Goal: Book appointment/travel/reservation

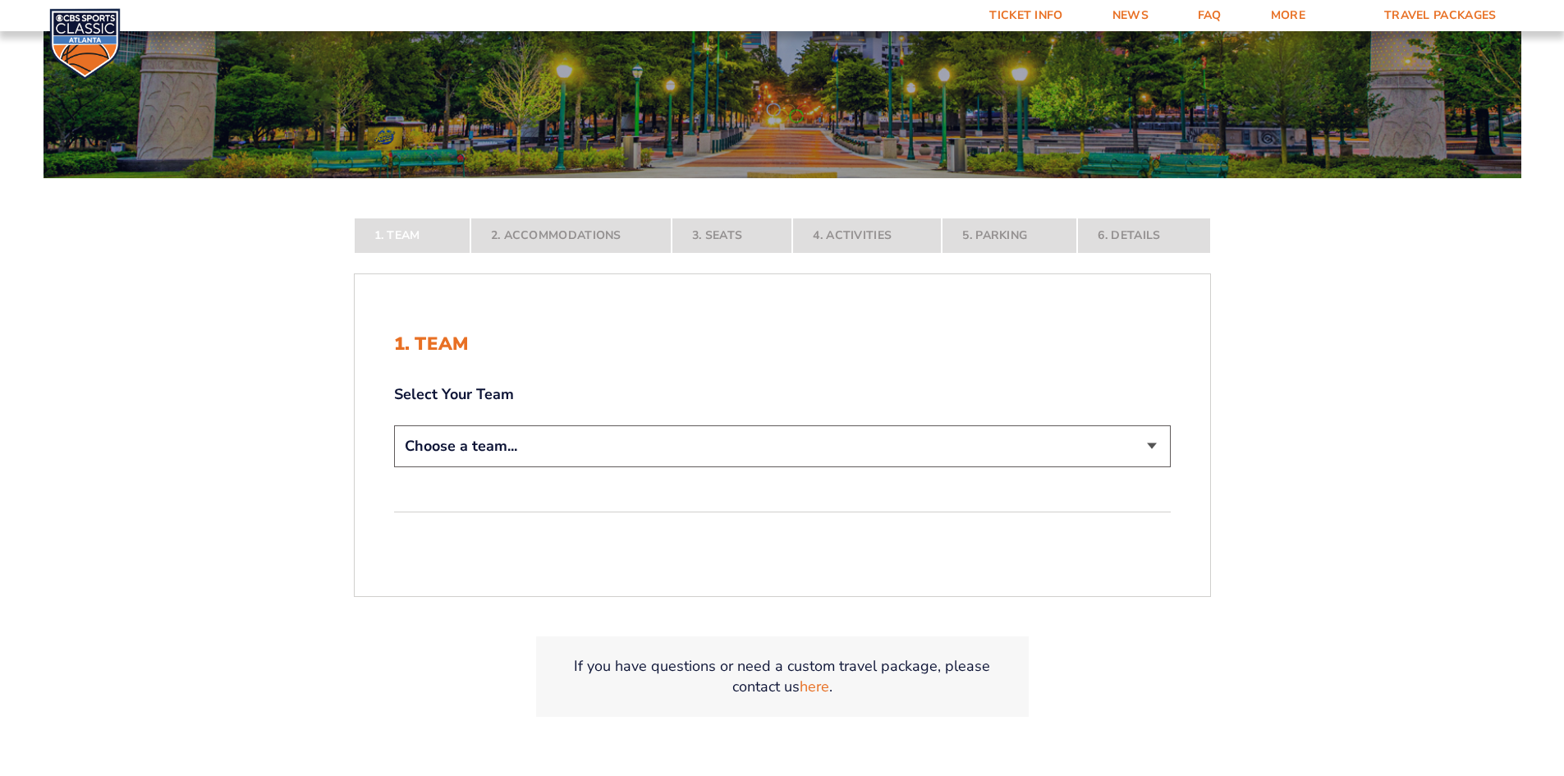
scroll to position [246, 0]
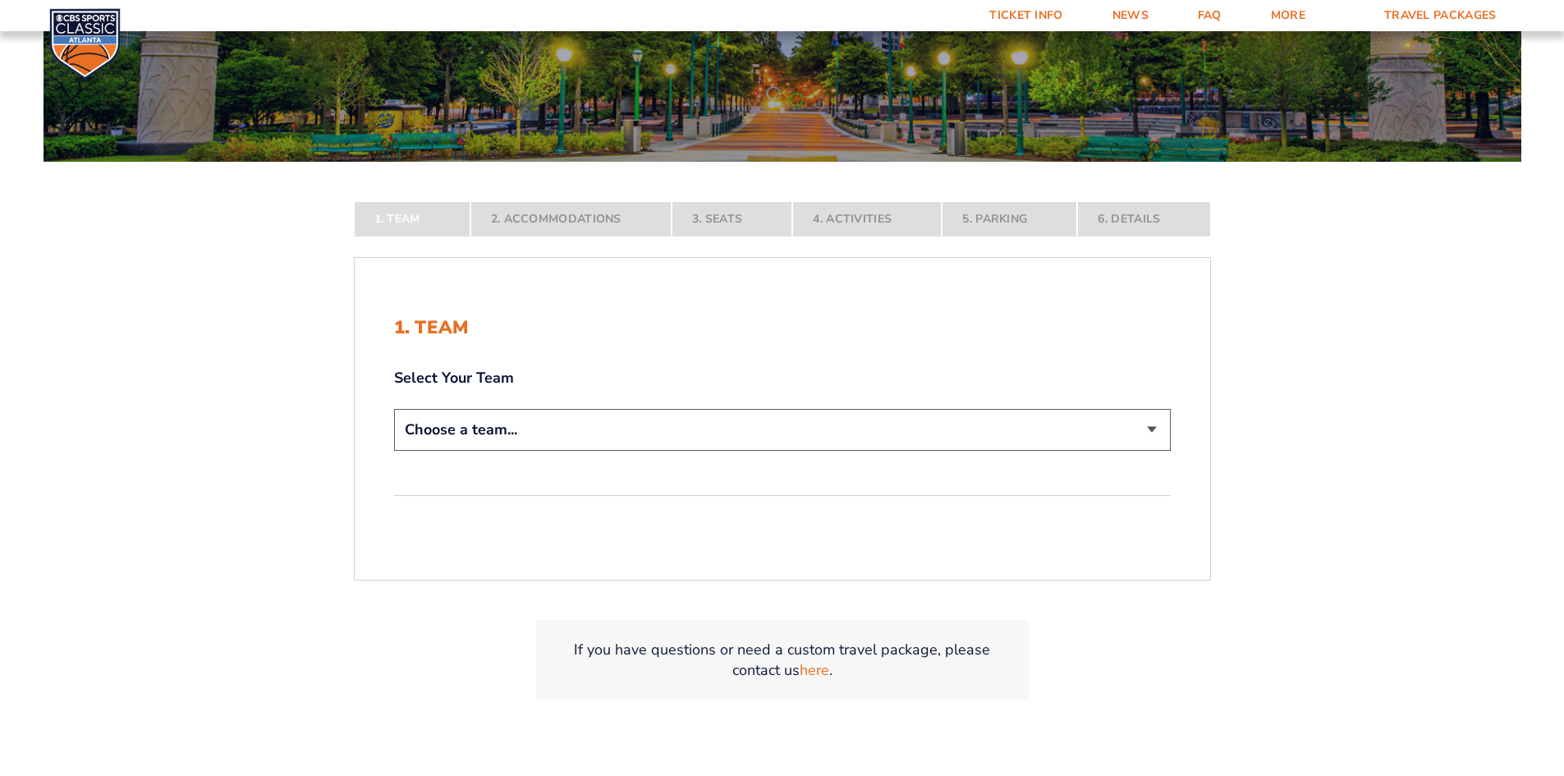
click at [1151, 431] on select "Choose a team... [US_STATE] Wildcats [US_STATE] State Buckeyes [US_STATE] Tar H…" at bounding box center [782, 430] width 776 height 42
select select "12956"
click at [394, 451] on select "Choose a team... [US_STATE] Wildcats [US_STATE] State Buckeyes [US_STATE] Tar H…" at bounding box center [782, 430] width 776 height 42
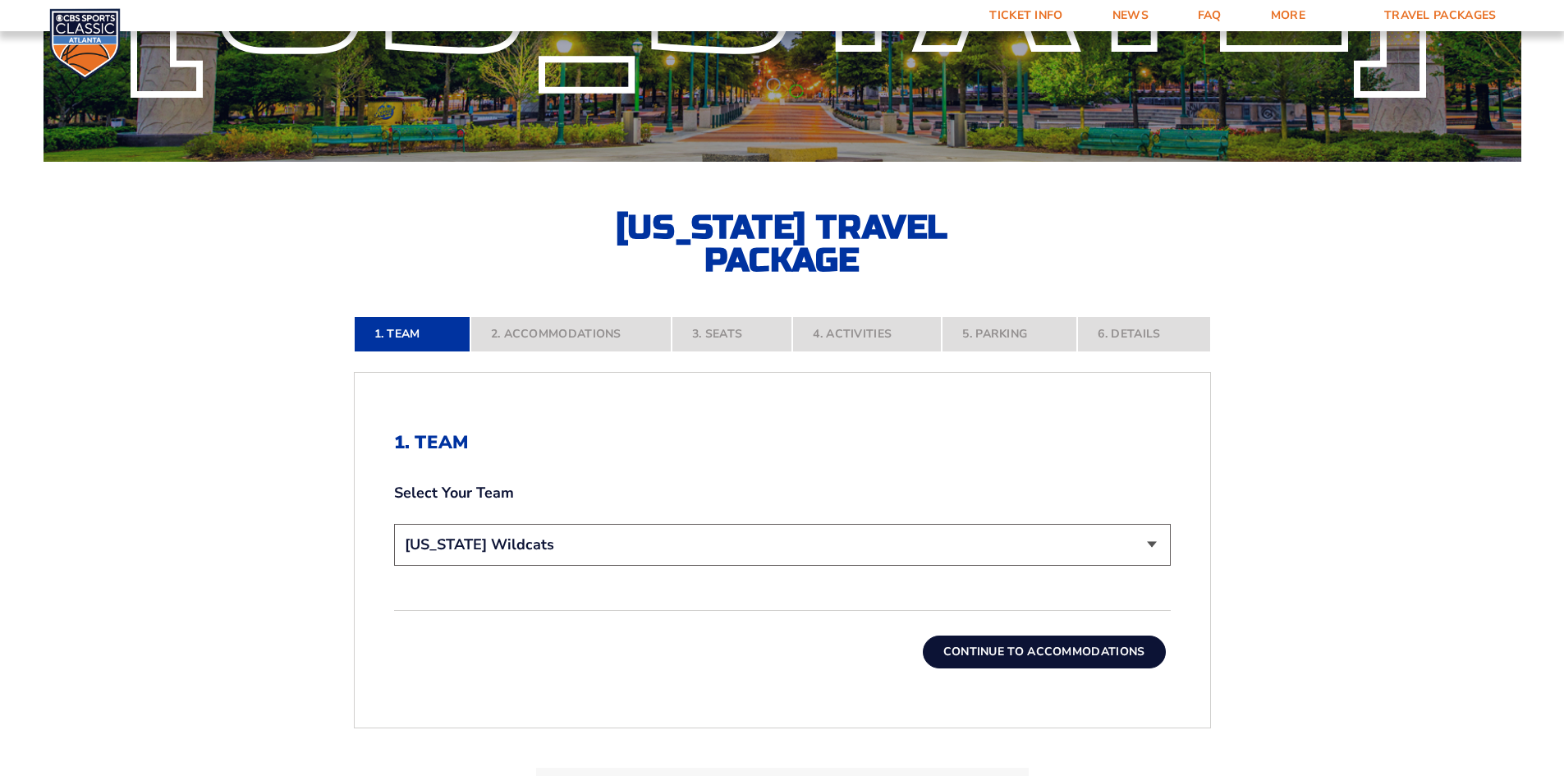
click at [1046, 648] on button "Continue To Accommodations" at bounding box center [1044, 651] width 243 height 33
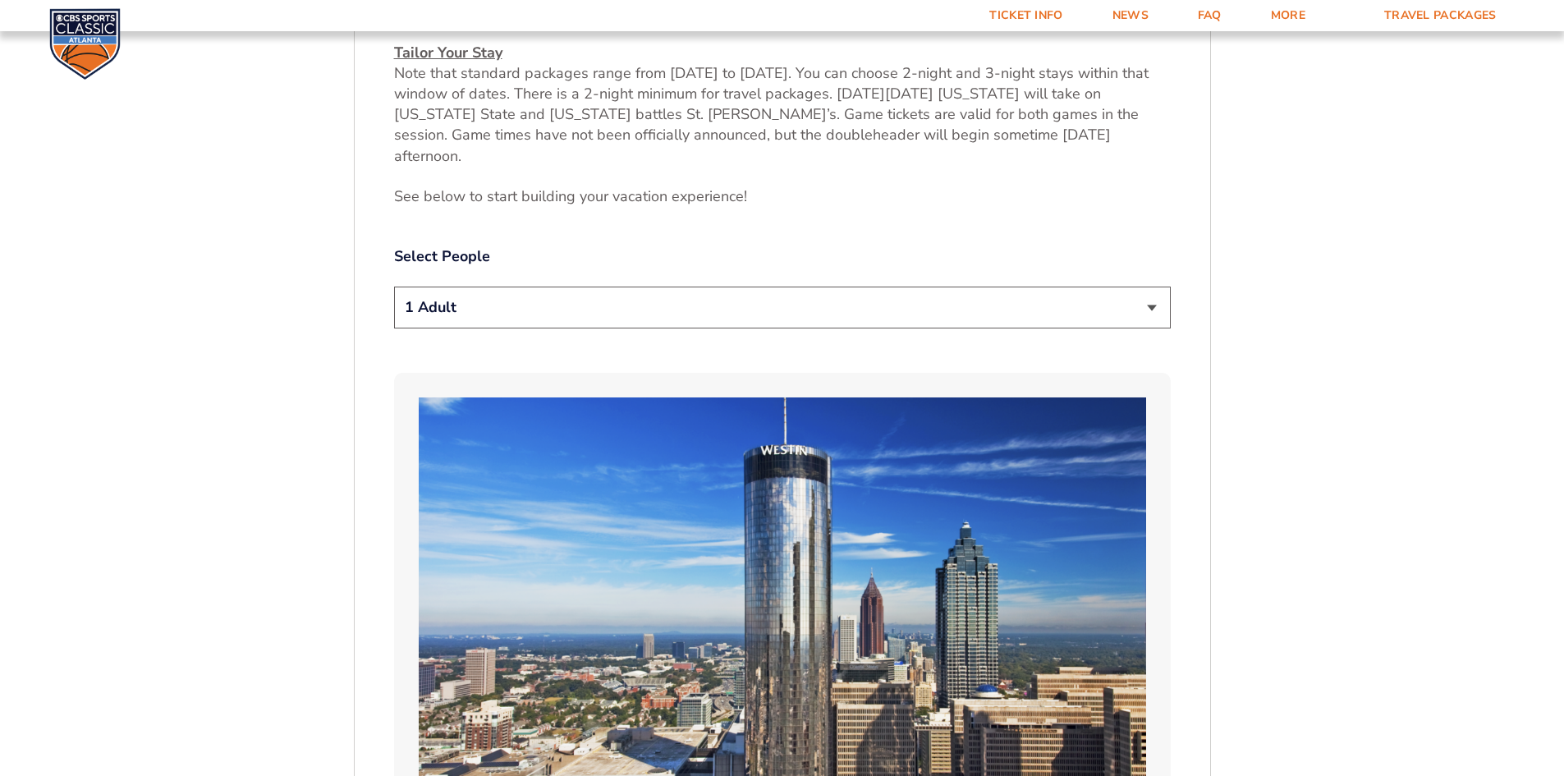
scroll to position [859, 0]
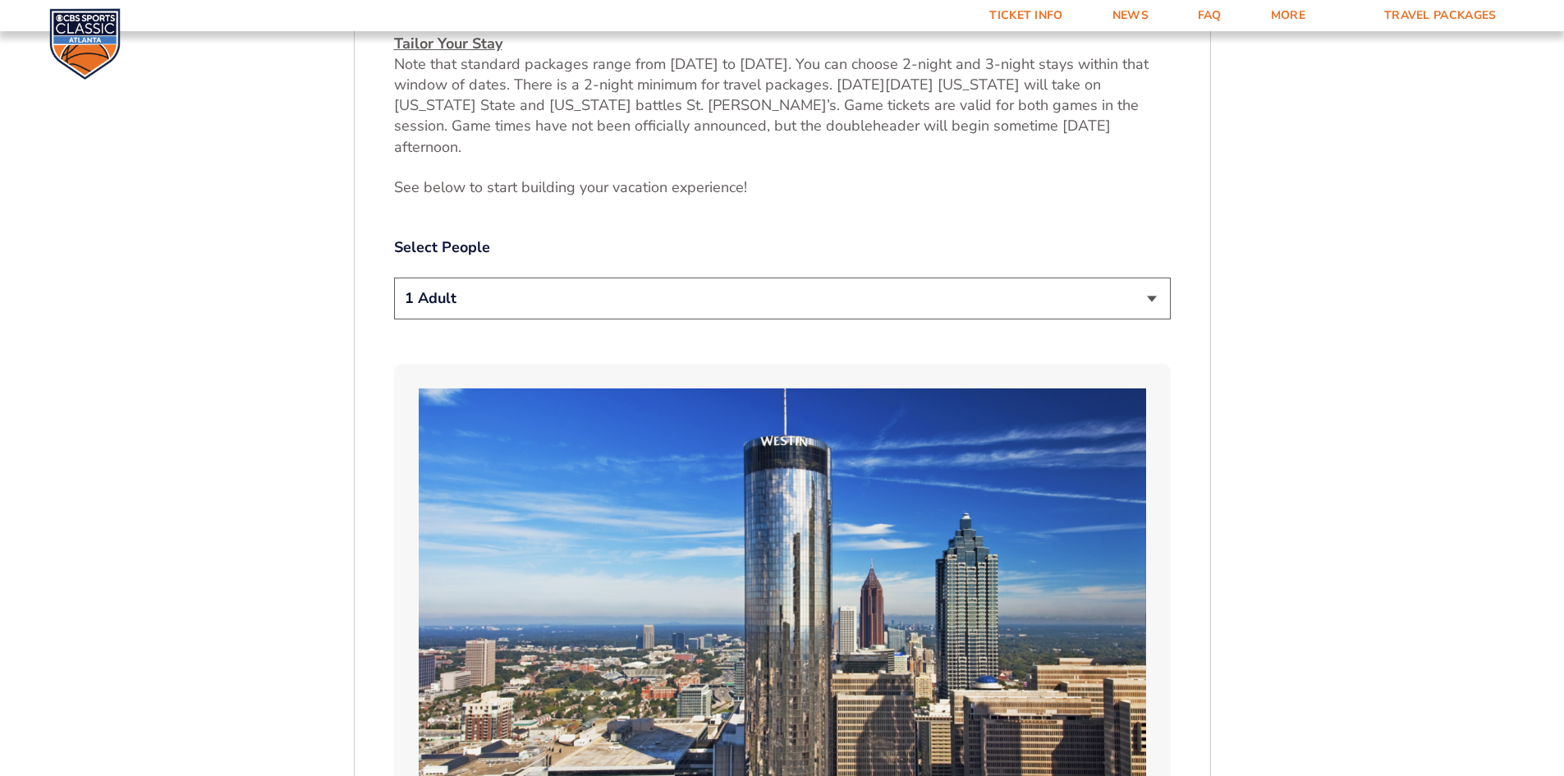
click at [1154, 277] on select "1 Adult 2 Adults 3 Adults 4 Adults 2 Adults + 1 Child 2 Adults + 2 Children 2 A…" at bounding box center [782, 298] width 776 height 42
select select "2 Adults"
click at [394, 277] on select "1 Adult 2 Adults 3 Adults 4 Adults 2 Adults + 1 Child 2 Adults + 2 Children 2 A…" at bounding box center [782, 298] width 776 height 42
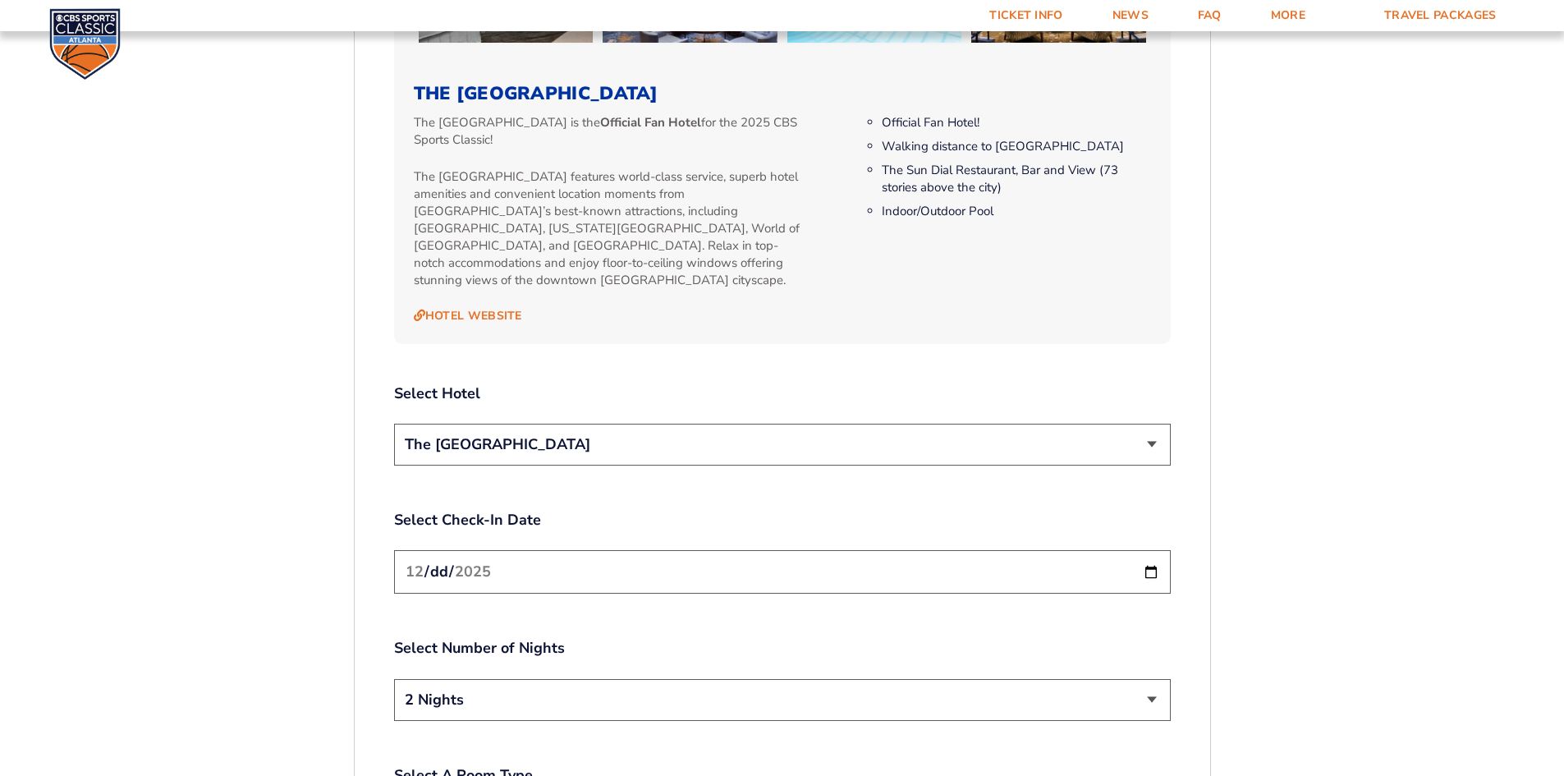
scroll to position [1762, 0]
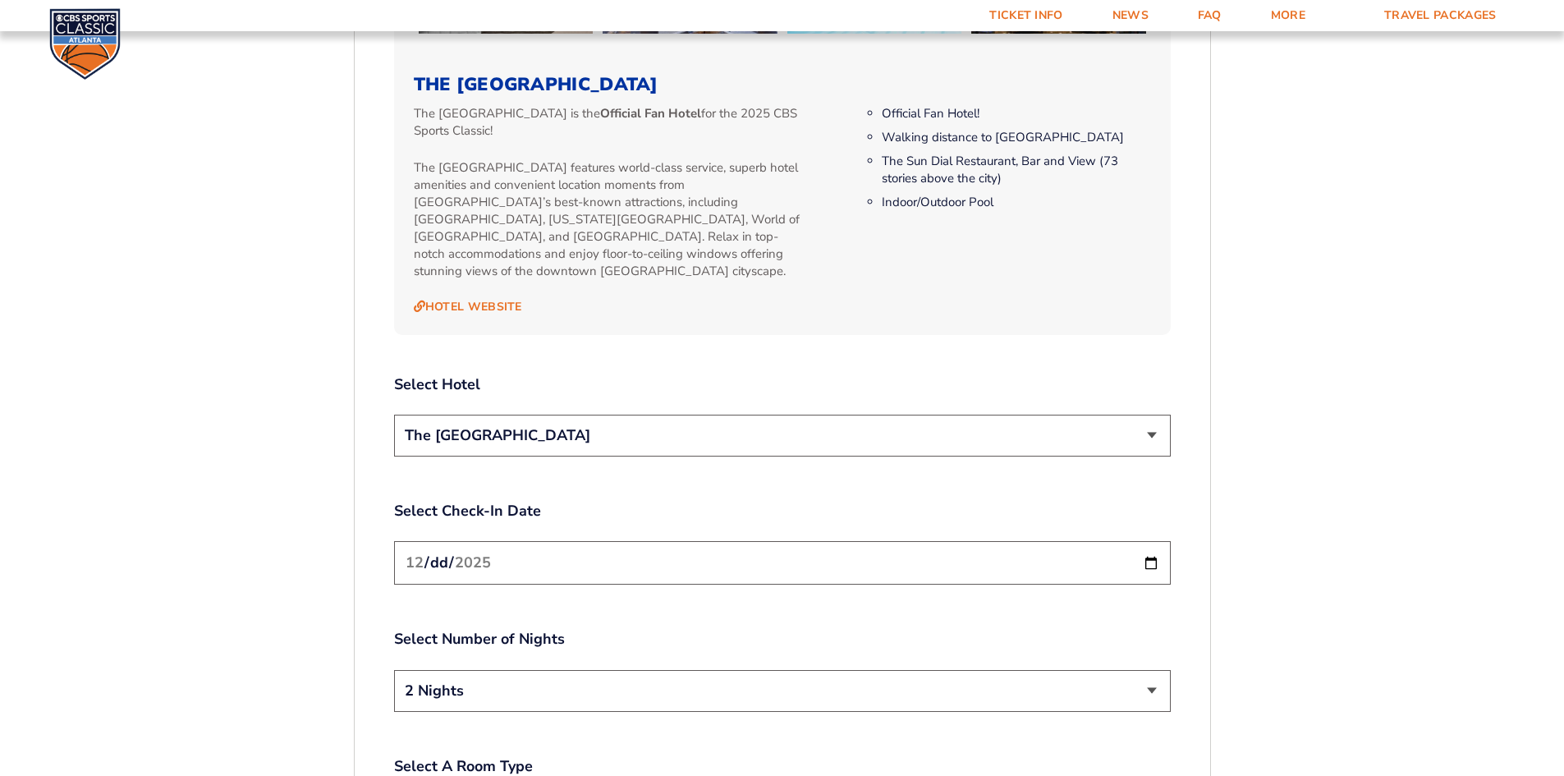
click at [1150, 414] on select "The [GEOGRAPHIC_DATA]" at bounding box center [782, 435] width 776 height 42
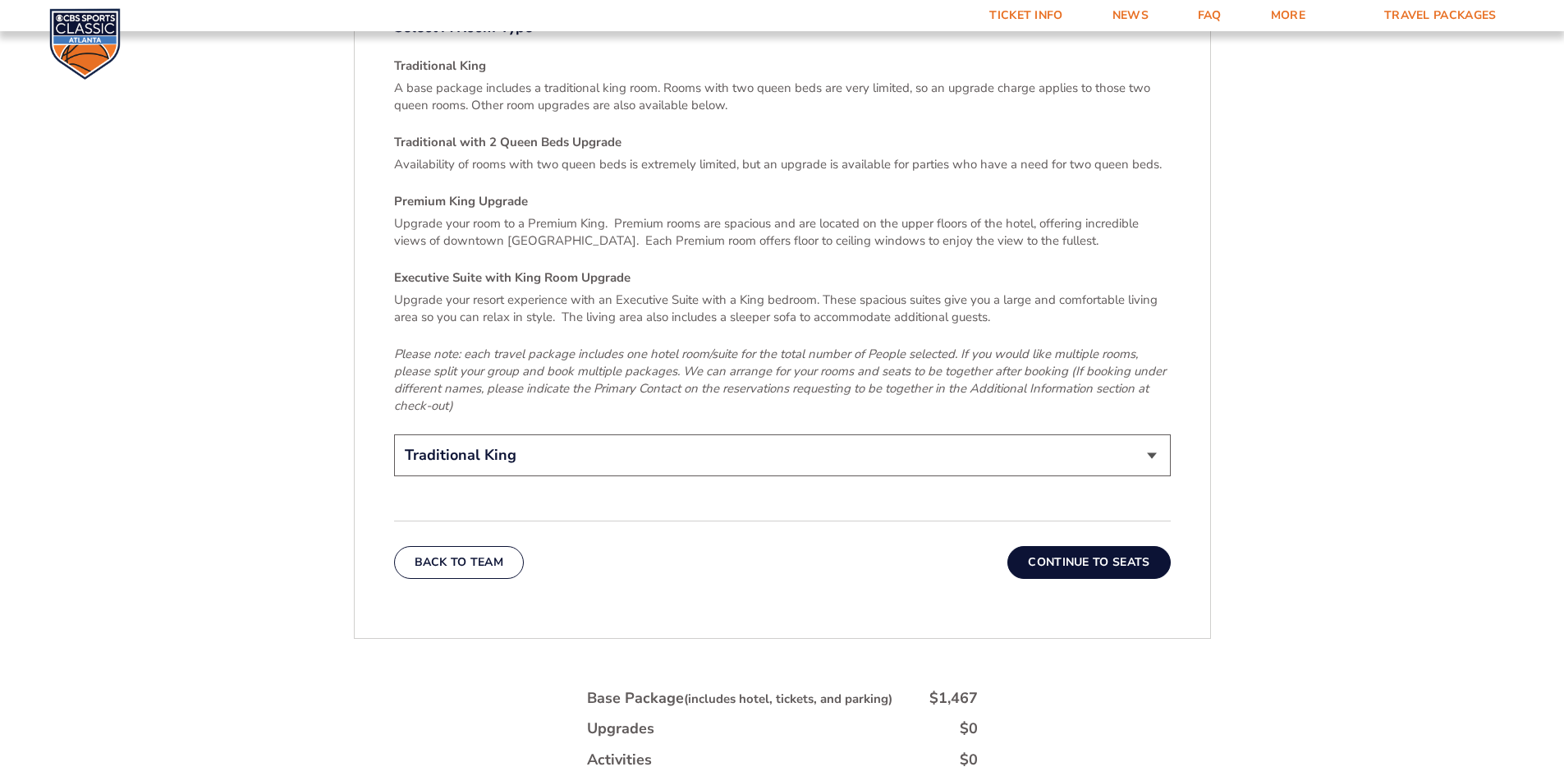
scroll to position [2583, 0]
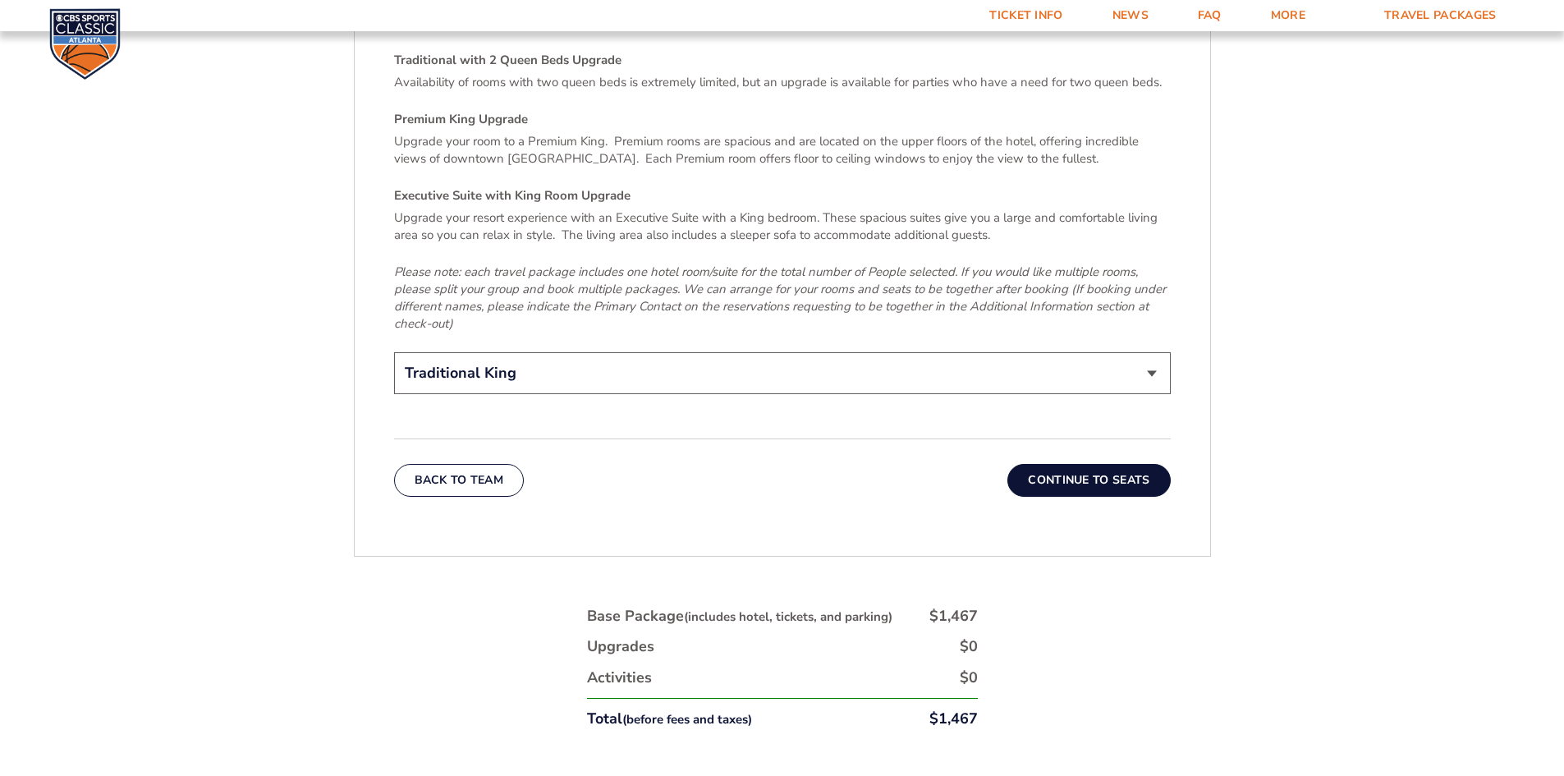
click at [1080, 464] on button "Continue To Seats" at bounding box center [1088, 480] width 163 height 33
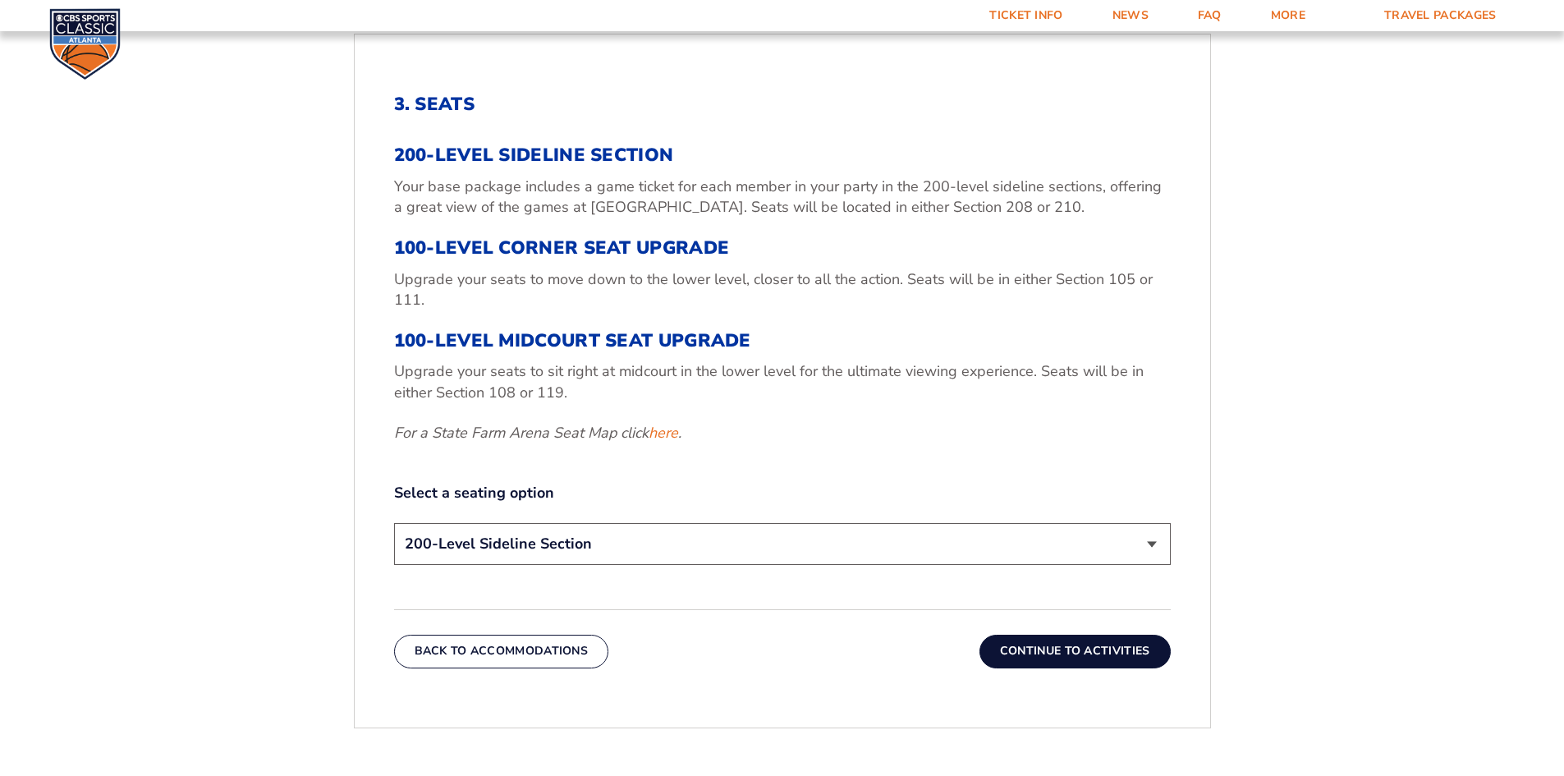
scroll to position [613, 0]
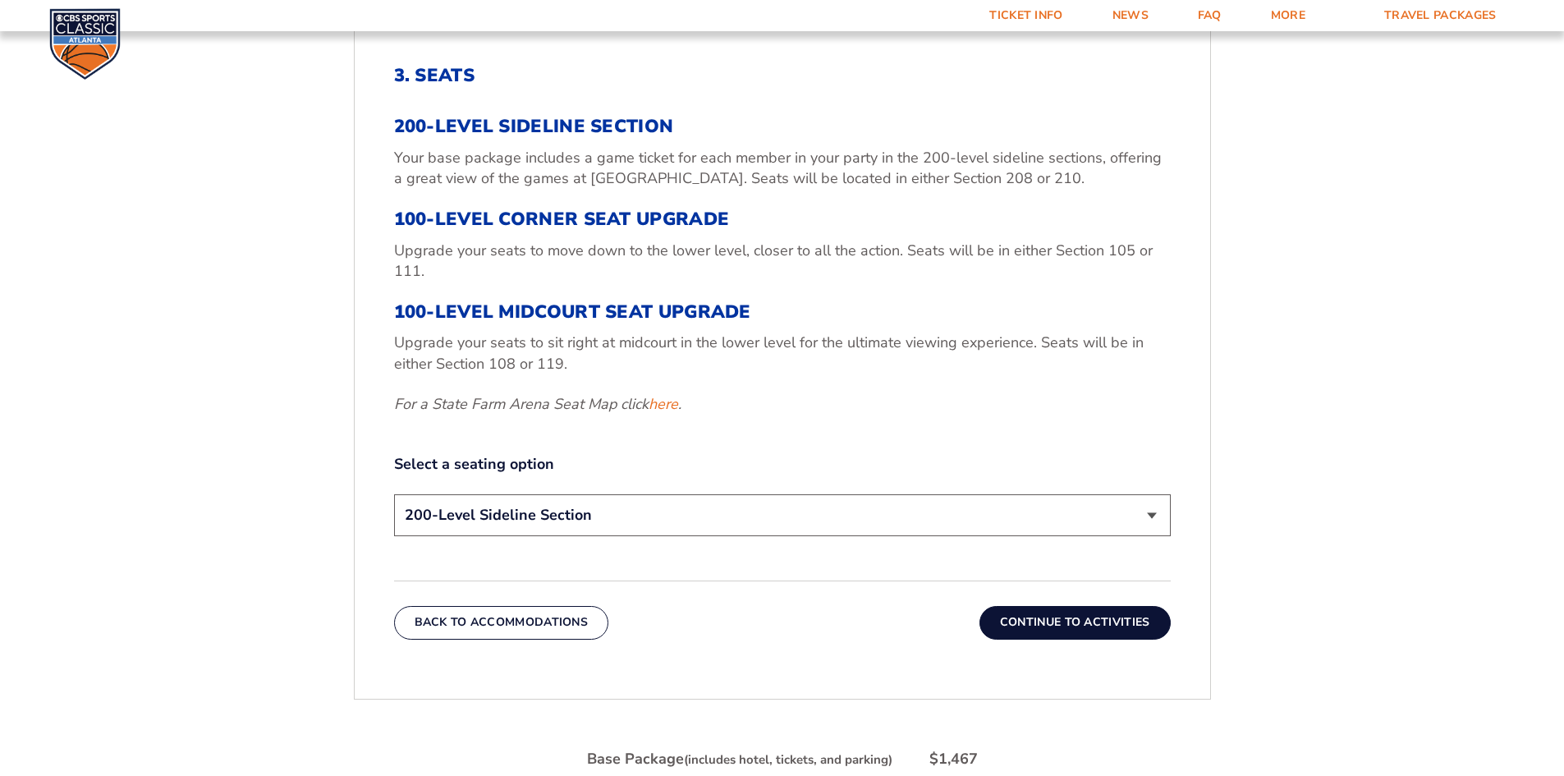
click at [1151, 511] on select "200-Level Sideline Section 100-Level Corner Seat Upgrade (+$120 per person) 100…" at bounding box center [782, 515] width 776 height 42
select select "100-Level Midcourt Seat Upgrade"
click at [394, 494] on select "200-Level Sideline Section 100-Level Corner Seat Upgrade (+$120 per person) 100…" at bounding box center [782, 515] width 776 height 42
click at [1073, 619] on button "Continue To Activities" at bounding box center [1074, 622] width 191 height 33
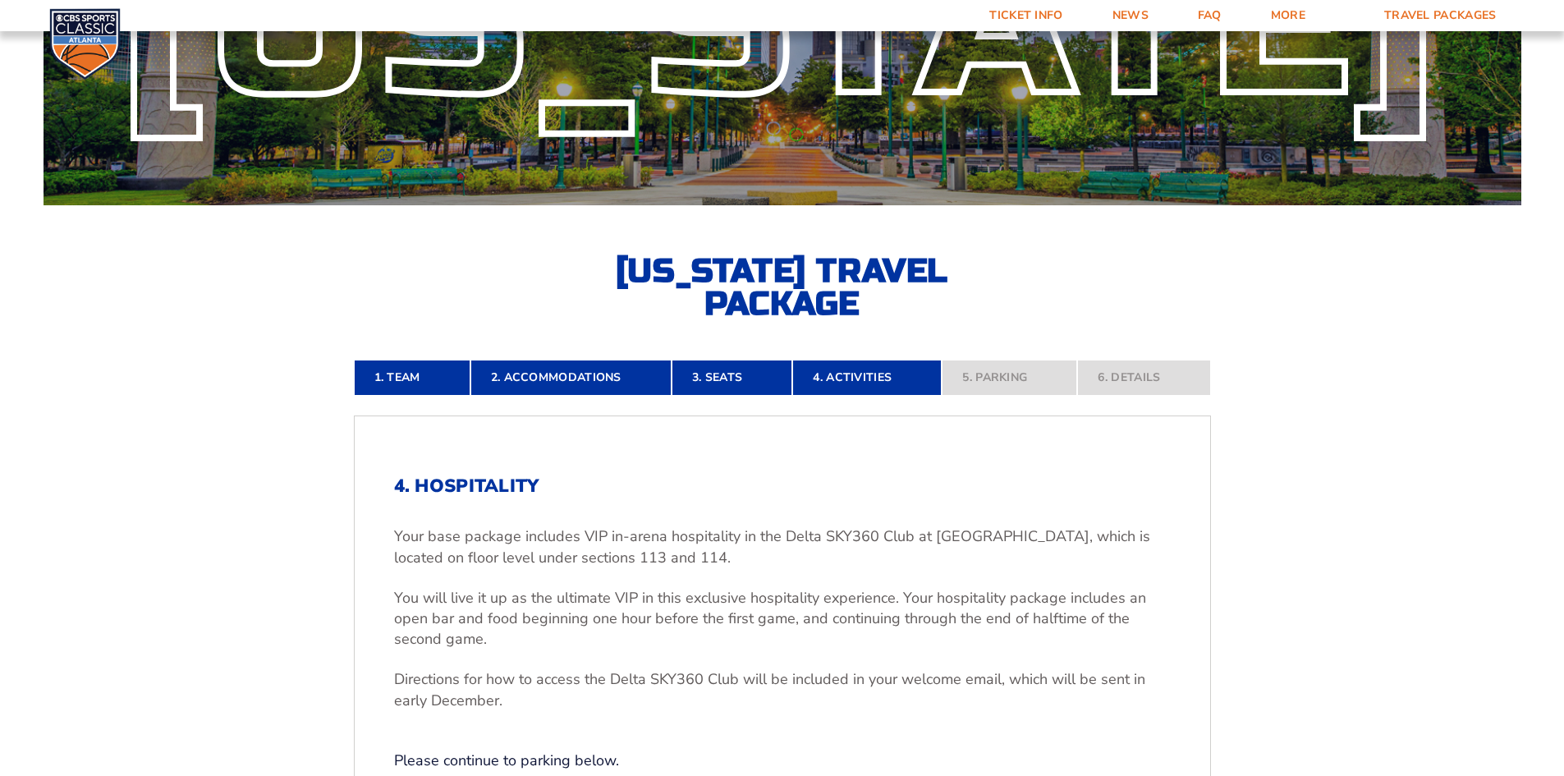
scroll to position [0, 0]
